Goal: Book appointment/travel/reservation

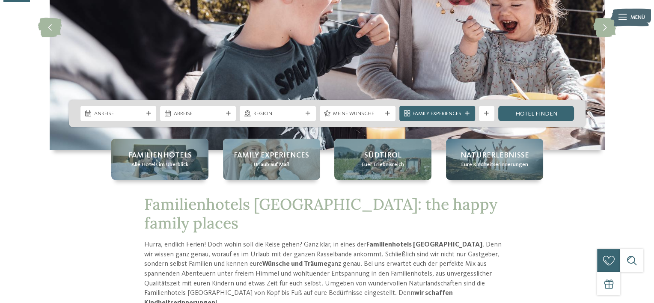
scroll to position [133, 0]
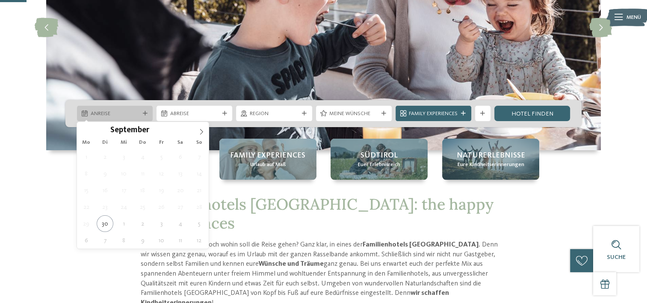
click at [143, 115] on icon at bounding box center [145, 113] width 5 height 5
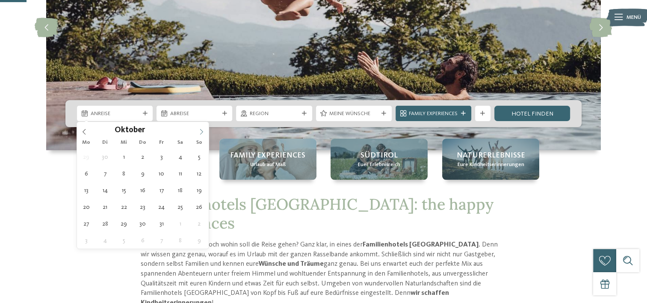
click at [201, 129] on icon at bounding box center [201, 132] width 6 height 6
type div "[DATE]"
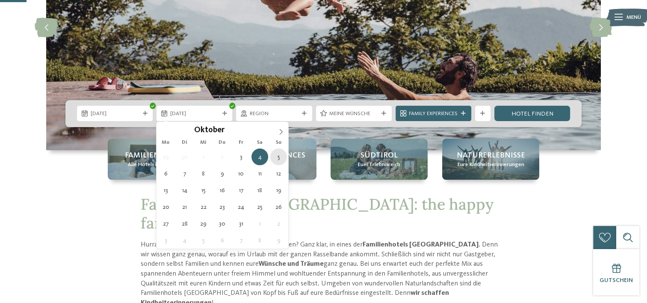
type div "[DATE]"
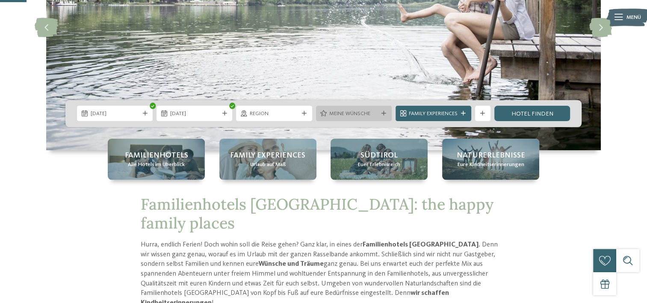
click at [356, 108] on div "Meine Wünsche" at bounding box center [354, 113] width 76 height 15
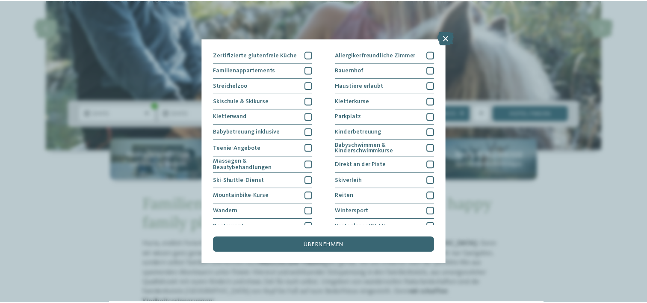
scroll to position [101, 0]
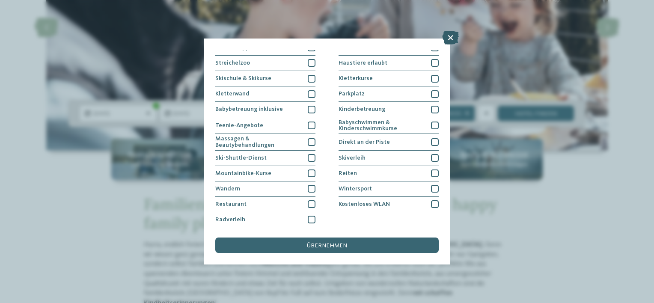
click at [455, 35] on icon at bounding box center [450, 38] width 17 height 14
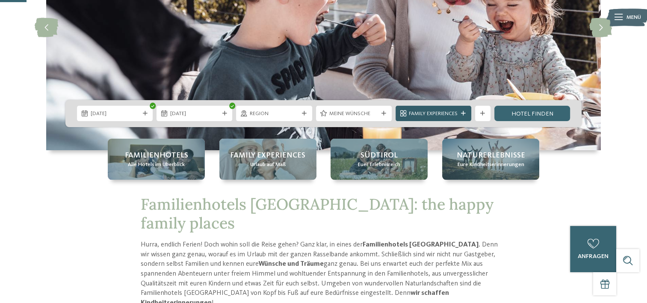
click at [435, 111] on span "Family Experiences" at bounding box center [433, 114] width 49 height 8
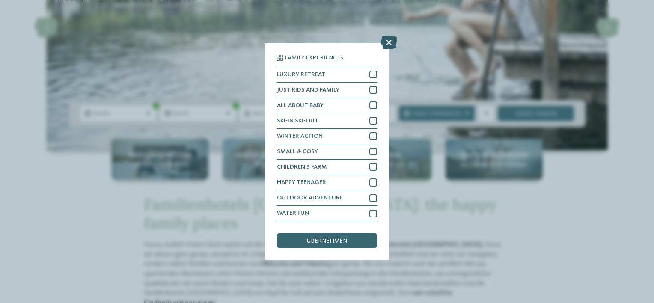
click at [390, 41] on icon at bounding box center [388, 42] width 17 height 14
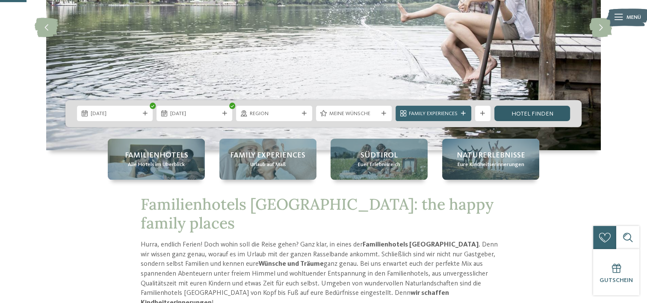
click at [526, 107] on link "Hotel finden" at bounding box center [532, 113] width 76 height 15
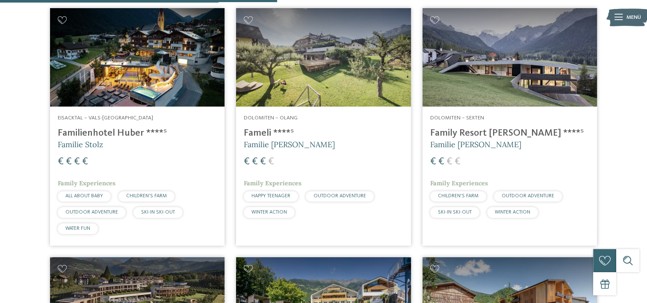
scroll to position [1049, 0]
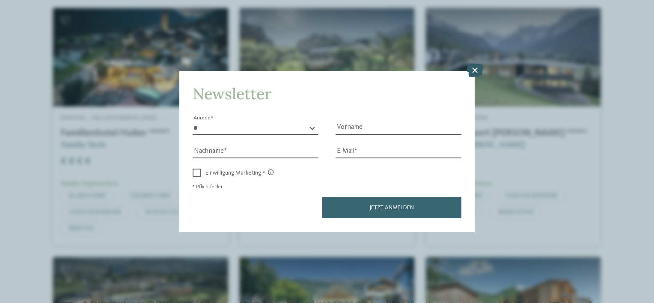
click at [470, 67] on icon at bounding box center [474, 71] width 17 height 14
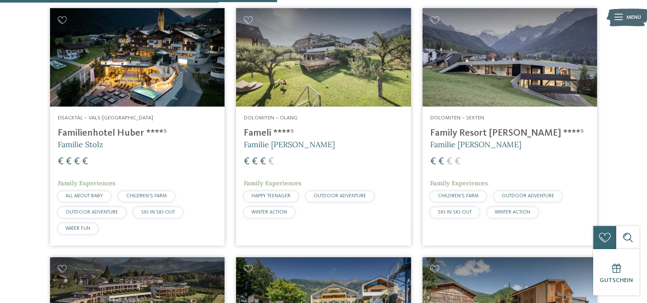
click at [470, 67] on img at bounding box center [510, 57] width 175 height 98
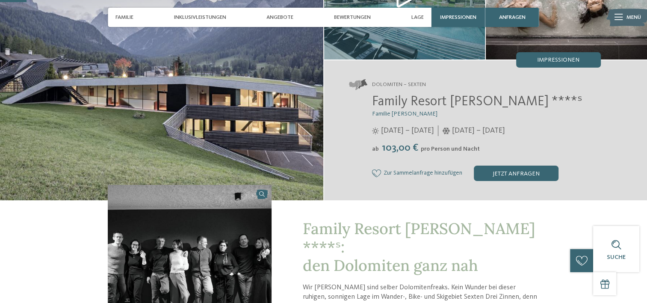
scroll to position [99, 0]
